Goal: Information Seeking & Learning: Learn about a topic

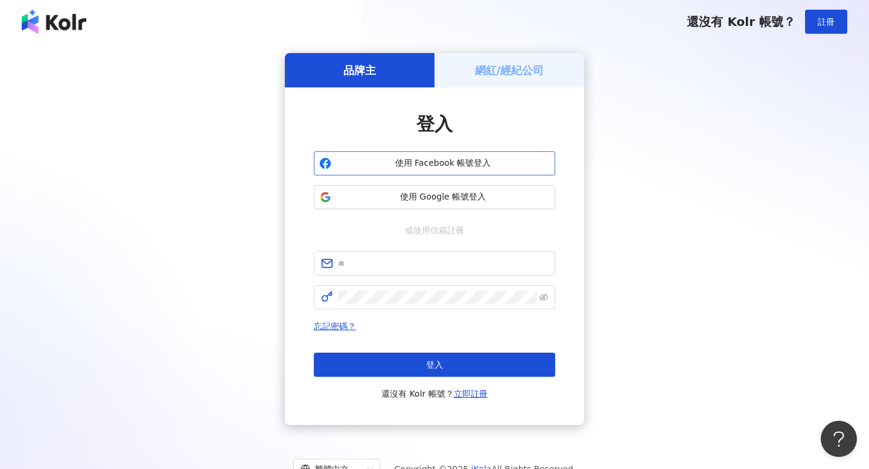
click at [445, 168] on span "使用 Facebook 帳號登入" at bounding box center [443, 163] width 214 height 12
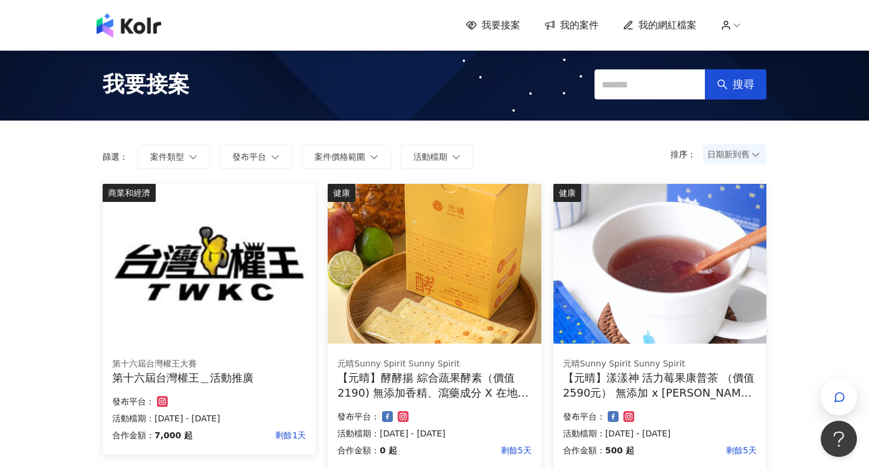
click at [671, 27] on span "我的網紅檔案" at bounding box center [667, 25] width 58 height 13
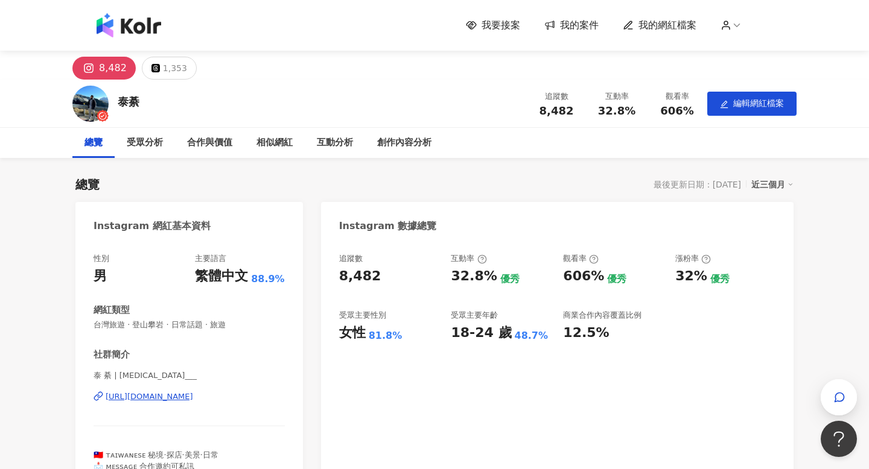
click at [785, 188] on div "近三個月" at bounding box center [772, 185] width 42 height 16
click at [776, 209] on link "近六個月" at bounding box center [778, 209] width 34 height 13
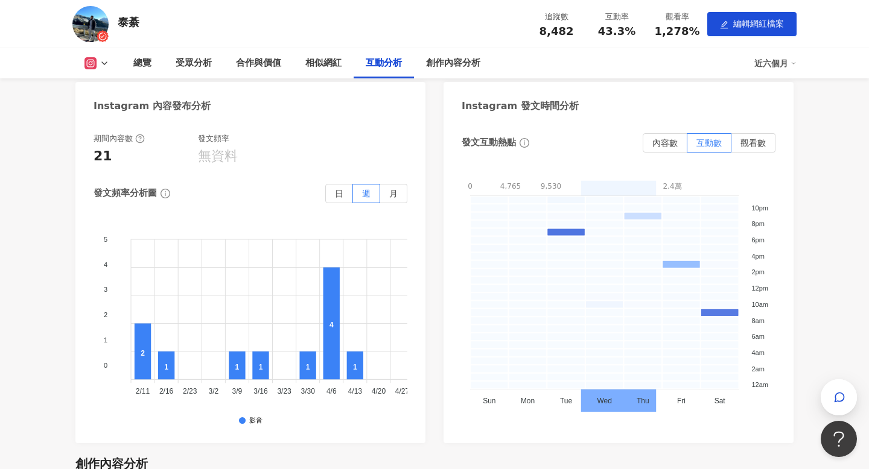
scroll to position [2623, 0]
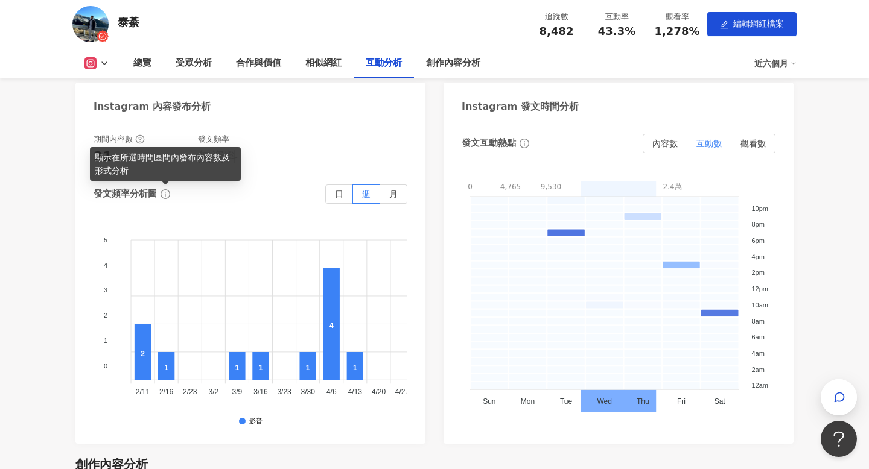
click at [167, 191] on icon "info-circle" at bounding box center [165, 194] width 10 height 10
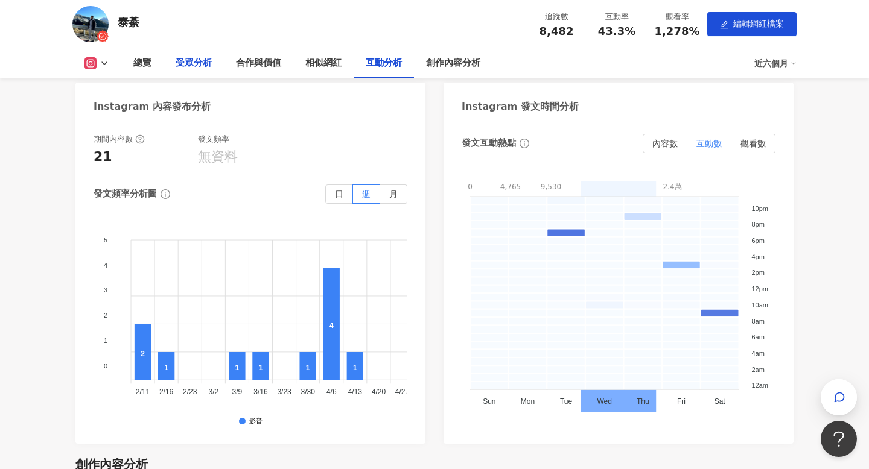
click at [197, 54] on div "受眾分析" at bounding box center [193, 63] width 60 height 30
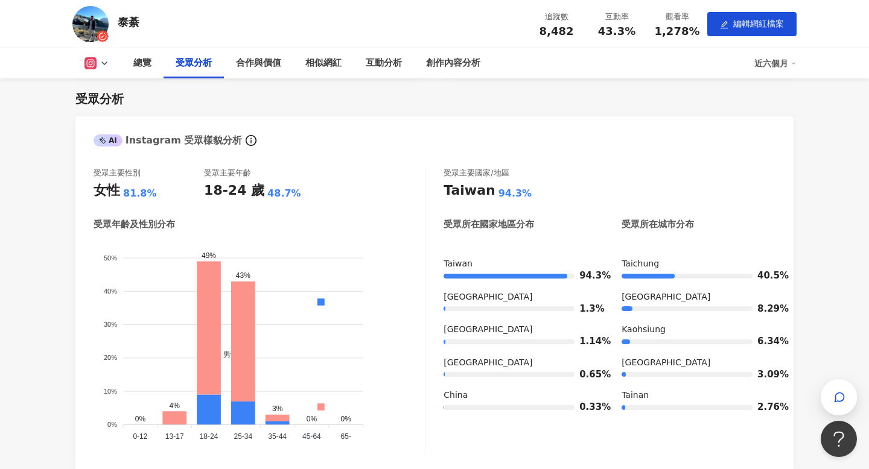
click at [103, 60] on icon at bounding box center [105, 64] width 10 height 10
click at [319, 93] on div "受眾分析" at bounding box center [434, 98] width 718 height 17
